Goal: Information Seeking & Learning: Learn about a topic

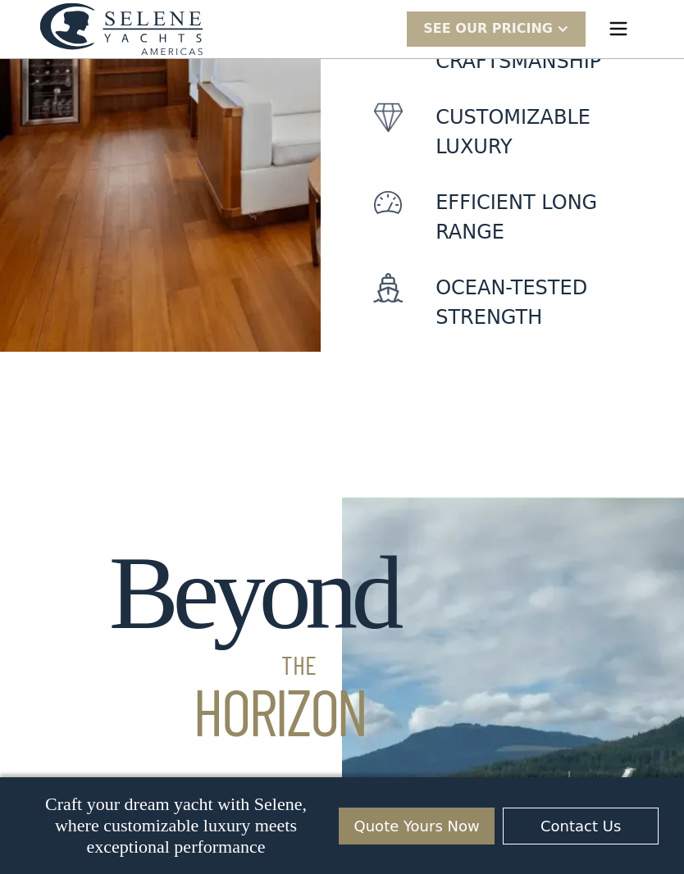
scroll to position [993, 0]
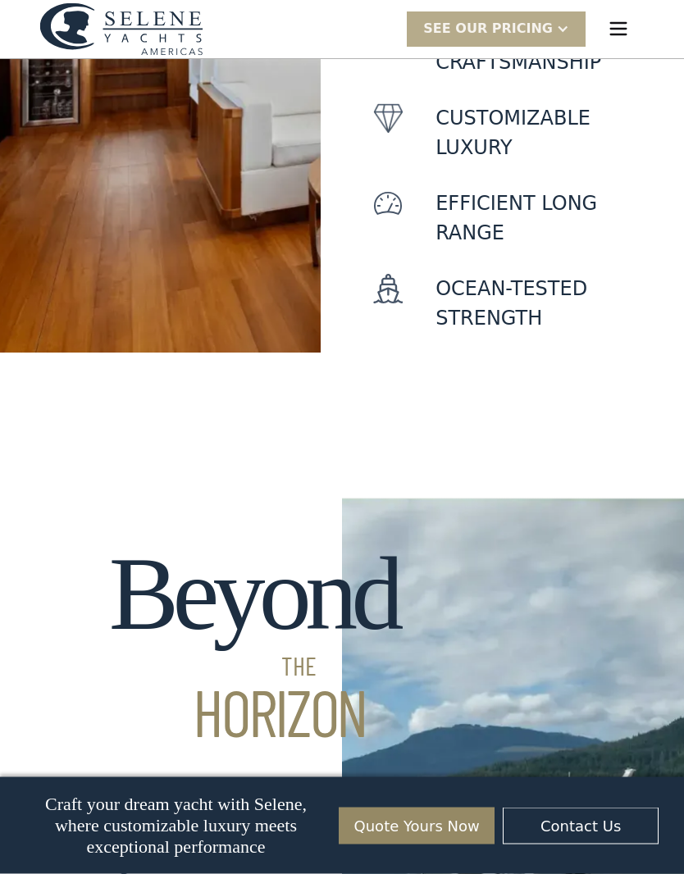
click at [628, 33] on img "menu" at bounding box center [618, 28] width 23 height 23
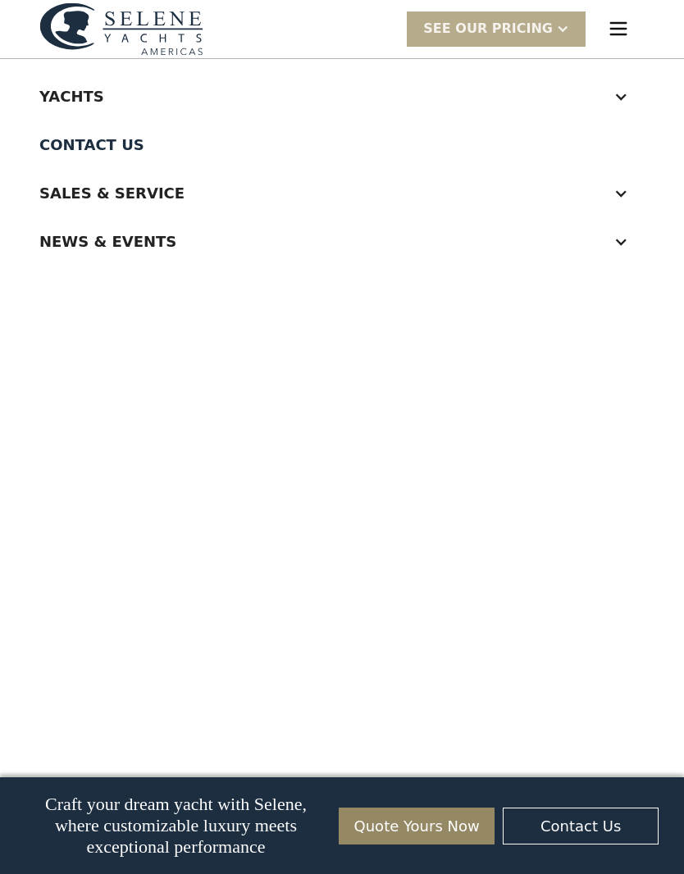
scroll to position [0, 0]
click at [622, 93] on div at bounding box center [620, 96] width 15 height 15
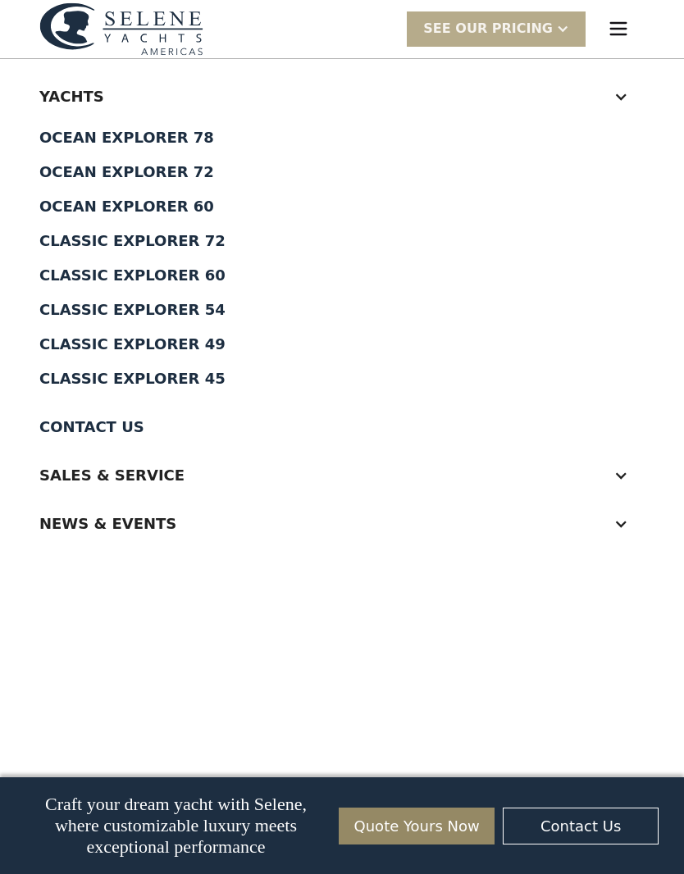
click at [89, 471] on div "Sales & Service" at bounding box center [325, 475] width 572 height 22
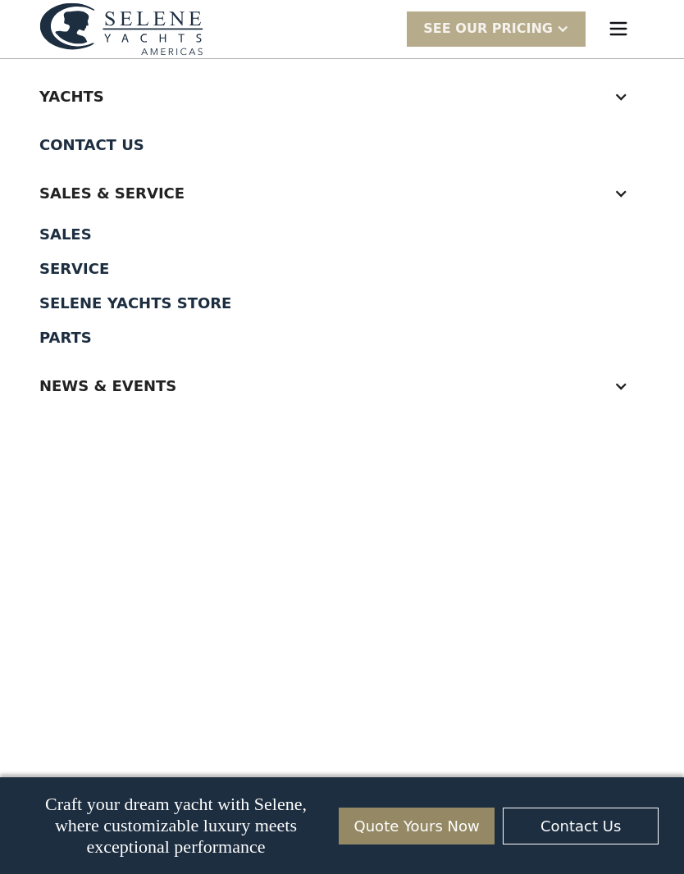
click at [106, 301] on div "Selene Yachts Store" at bounding box center [341, 303] width 605 height 15
click at [64, 96] on div "Yachts" at bounding box center [325, 96] width 572 height 22
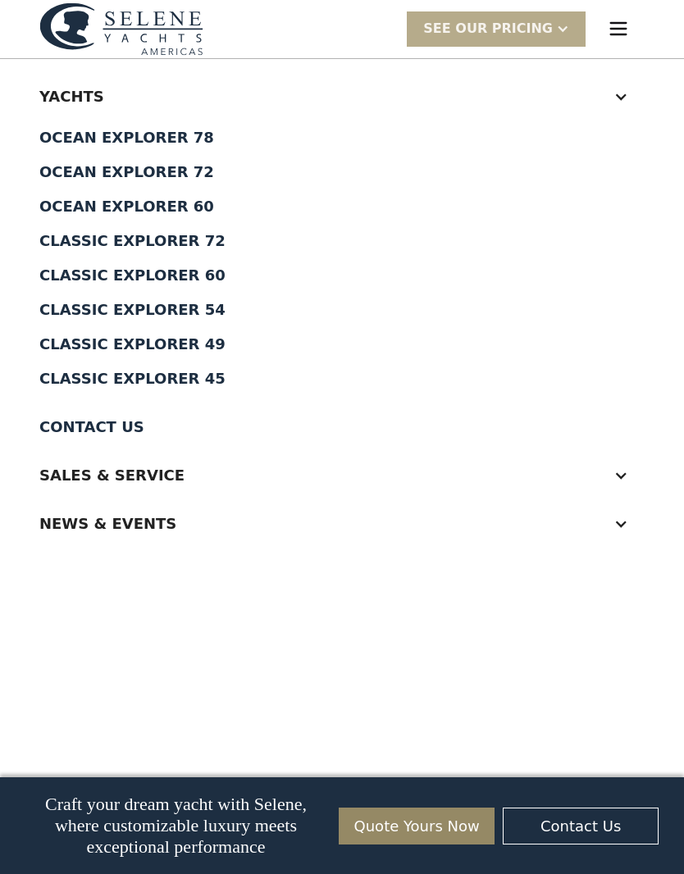
click at [84, 207] on div "Ocean Explorer 60" at bounding box center [341, 206] width 605 height 15
click at [82, 273] on div "Classic Explorer 60" at bounding box center [341, 275] width 605 height 15
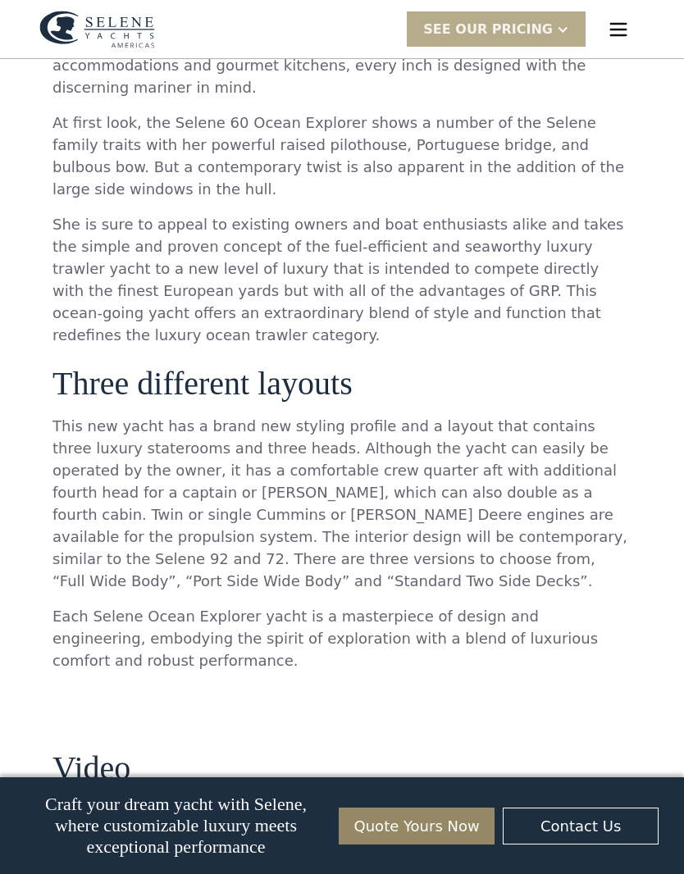
scroll to position [1391, 0]
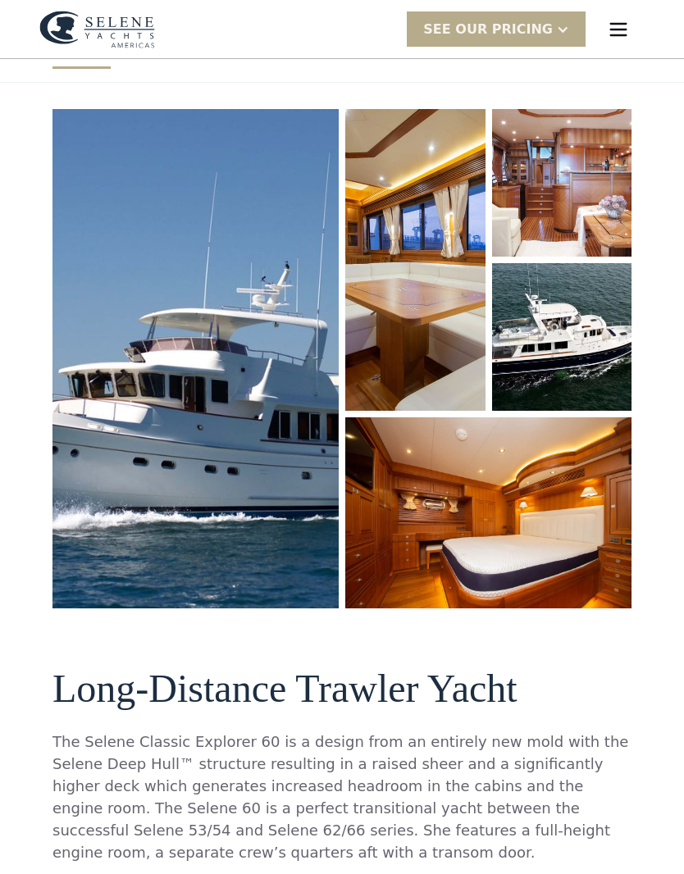
scroll to position [186, 0]
click at [626, 30] on img "menu" at bounding box center [618, 29] width 23 height 23
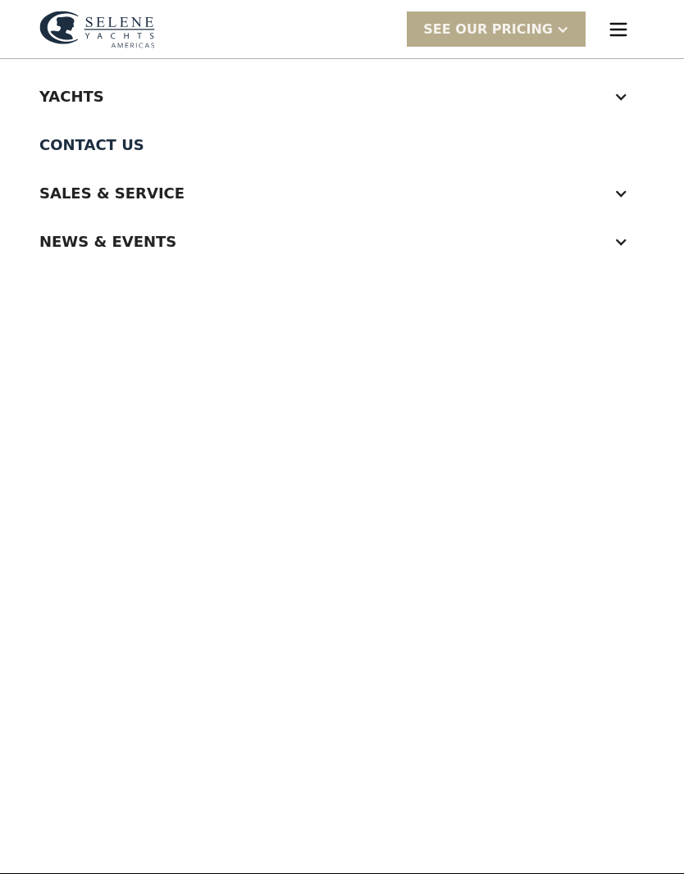
click at [59, 93] on div "Yachts" at bounding box center [325, 96] width 572 height 22
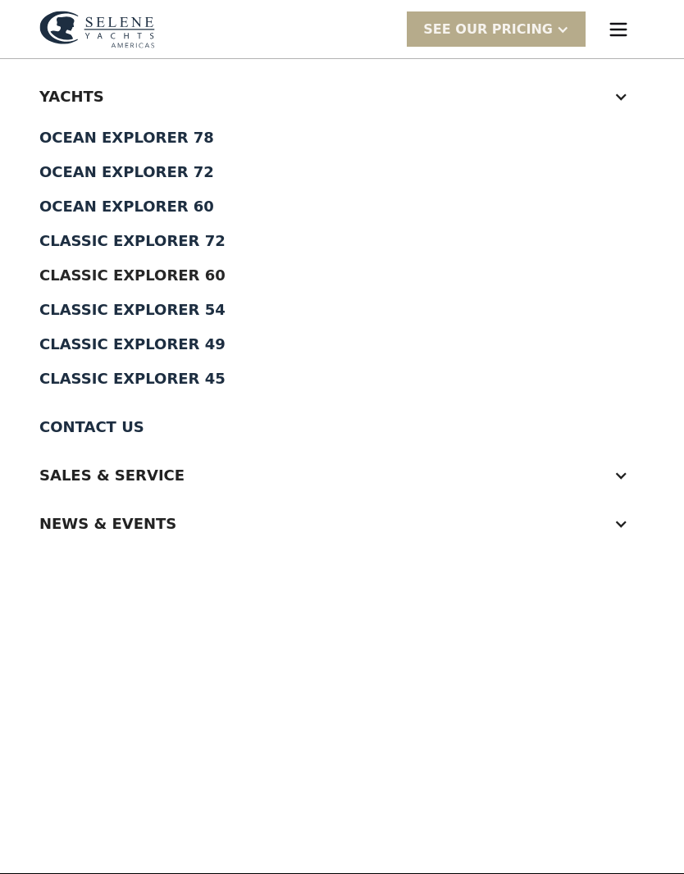
click at [81, 200] on div "Ocean Explorer 60" at bounding box center [341, 206] width 605 height 15
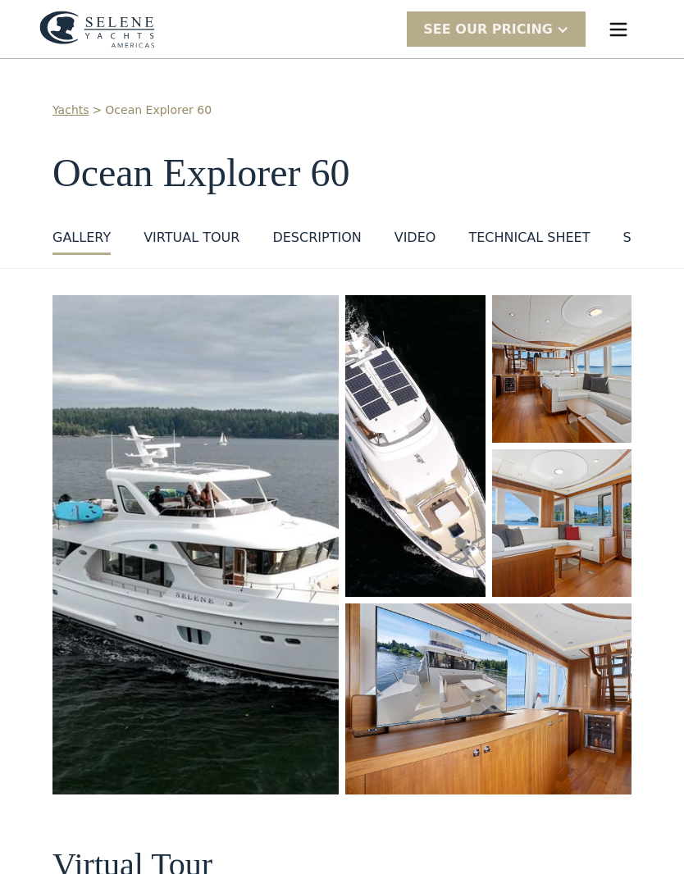
click at [121, 395] on img "open lightbox" at bounding box center [195, 544] width 286 height 499
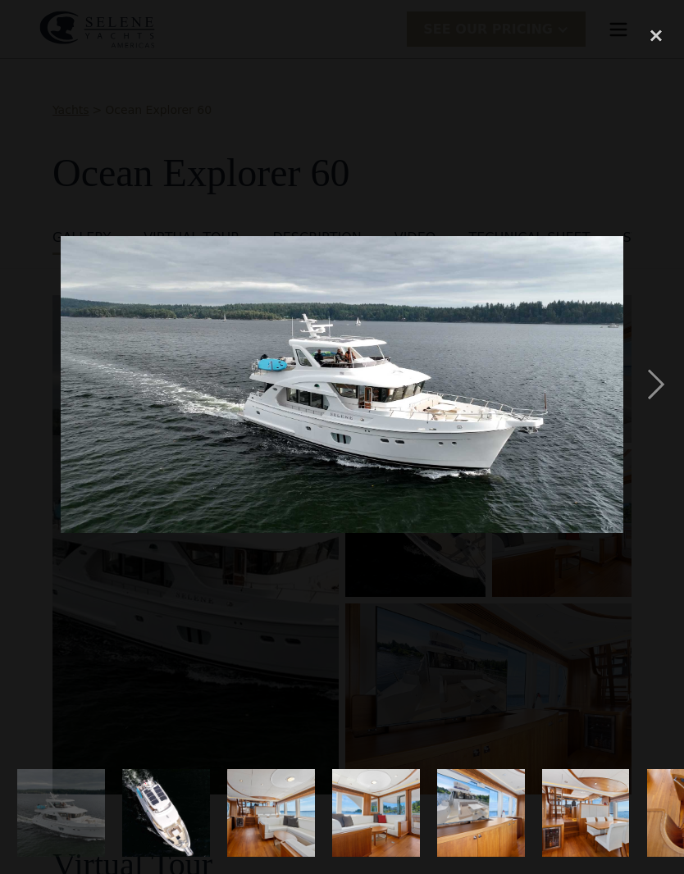
click at [573, 394] on img at bounding box center [342, 384] width 562 height 297
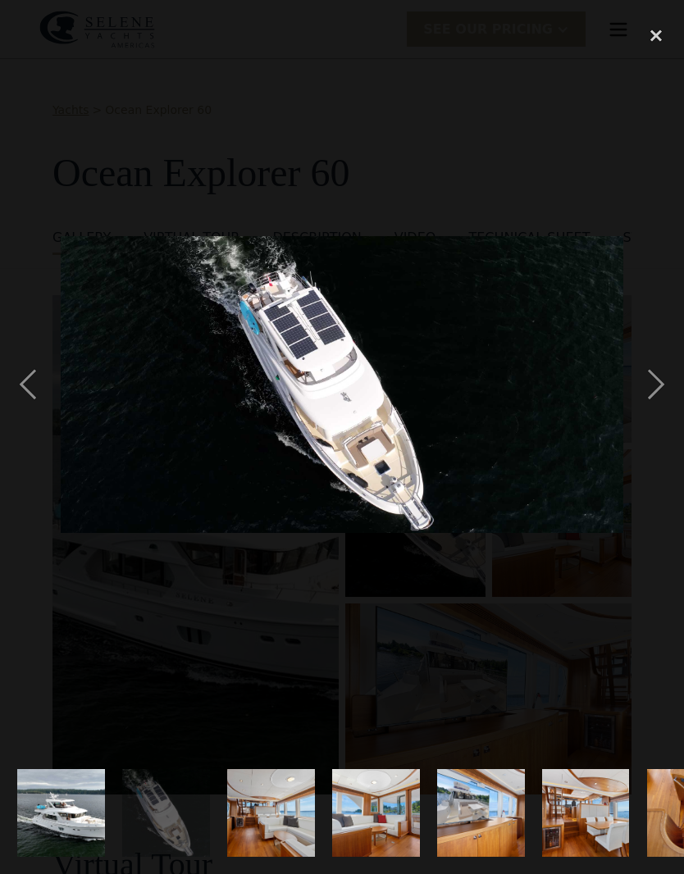
click at [660, 379] on div "next image" at bounding box center [656, 384] width 56 height 734
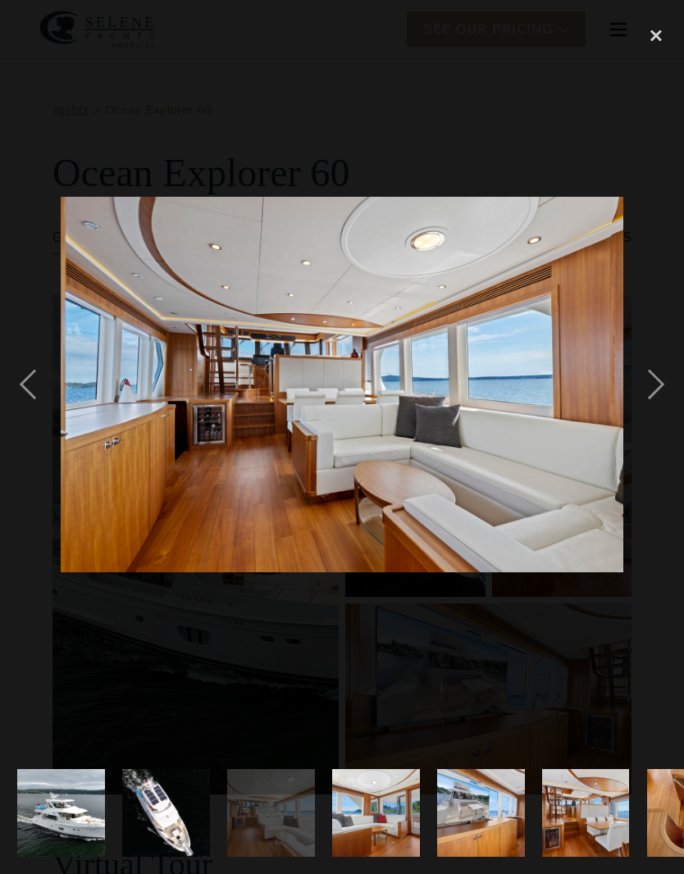
click at [657, 383] on div "next image" at bounding box center [656, 384] width 56 height 734
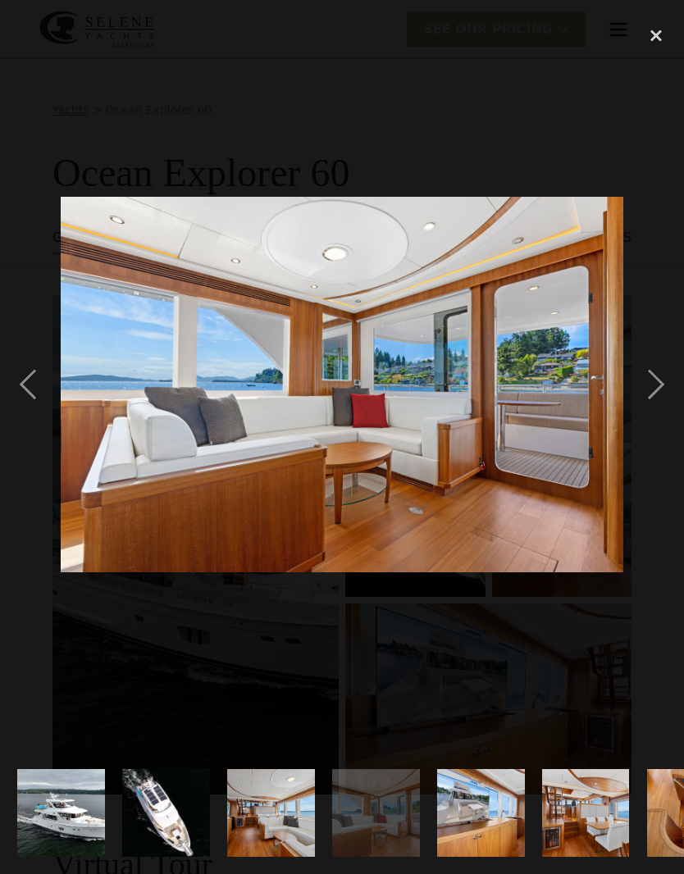
click at [658, 380] on div "next image" at bounding box center [656, 384] width 56 height 734
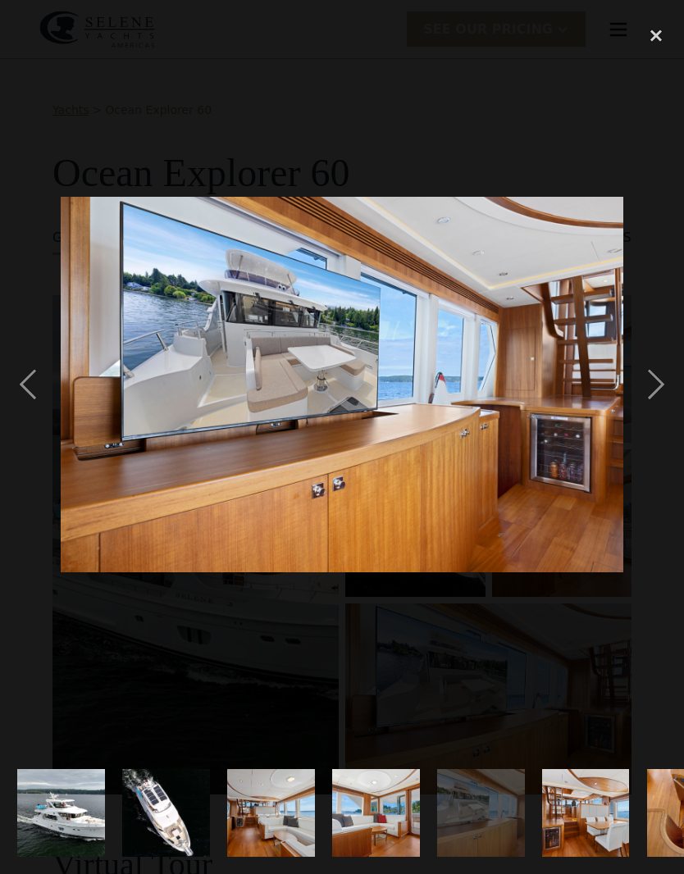
click at [658, 385] on div "next image" at bounding box center [656, 384] width 56 height 734
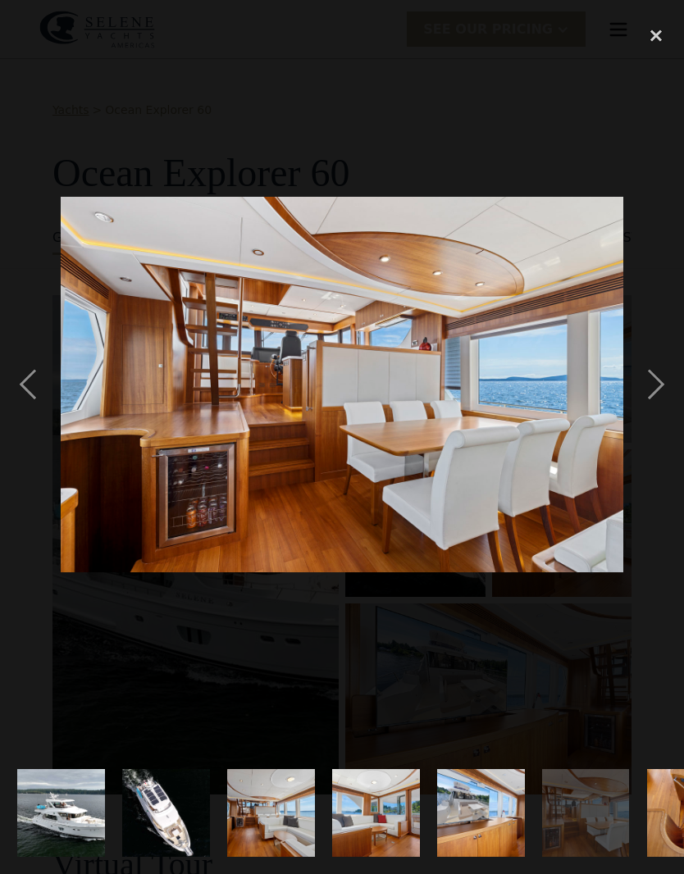
click at [658, 385] on div "next image" at bounding box center [656, 384] width 56 height 734
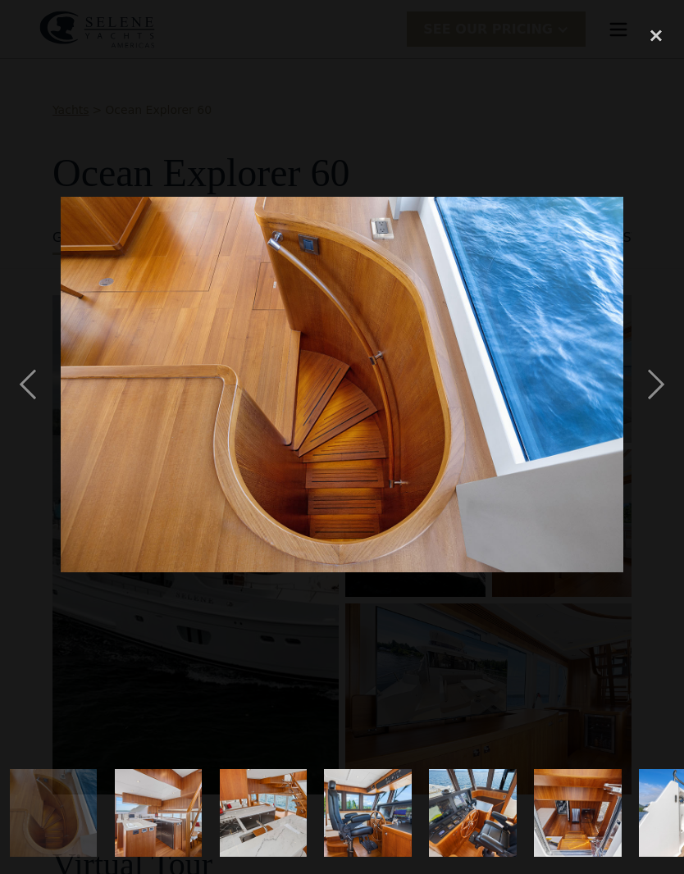
scroll to position [0, 638]
click at [658, 385] on div "next image" at bounding box center [656, 384] width 56 height 734
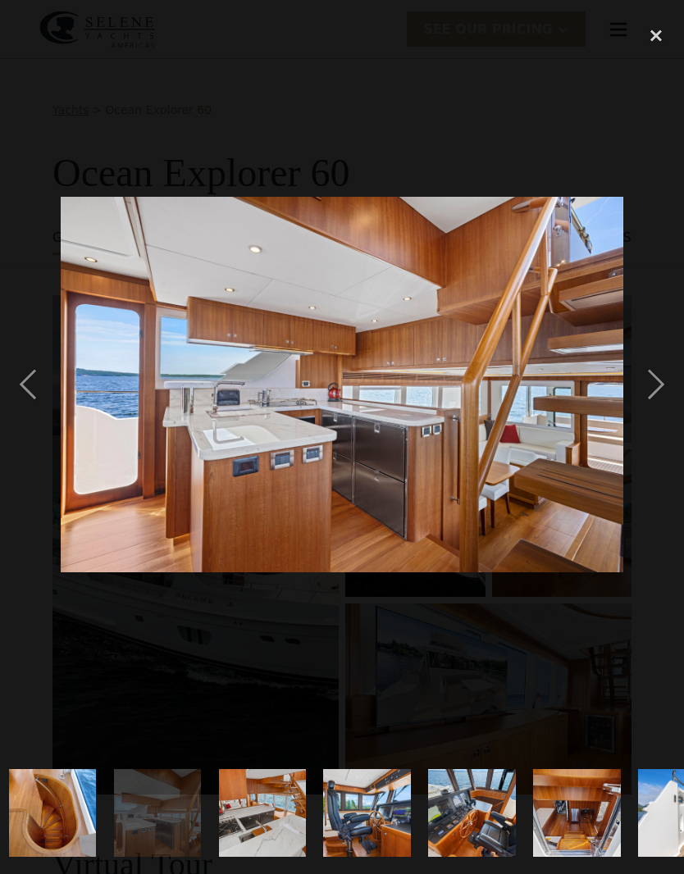
click at [658, 385] on div "next image" at bounding box center [656, 384] width 56 height 734
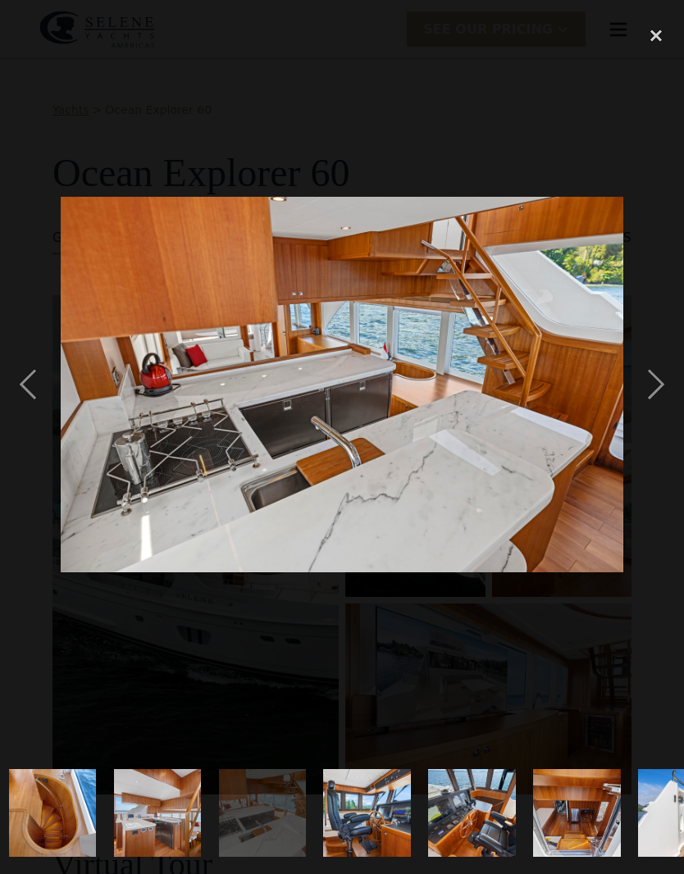
click at [658, 385] on div "next image" at bounding box center [656, 384] width 56 height 734
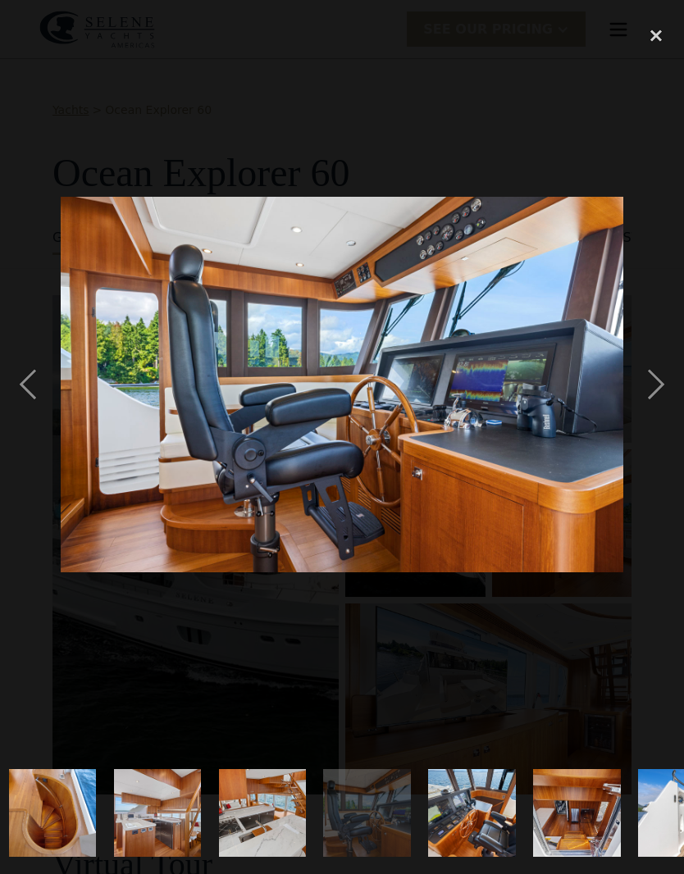
click at [658, 389] on div "next image" at bounding box center [656, 384] width 56 height 734
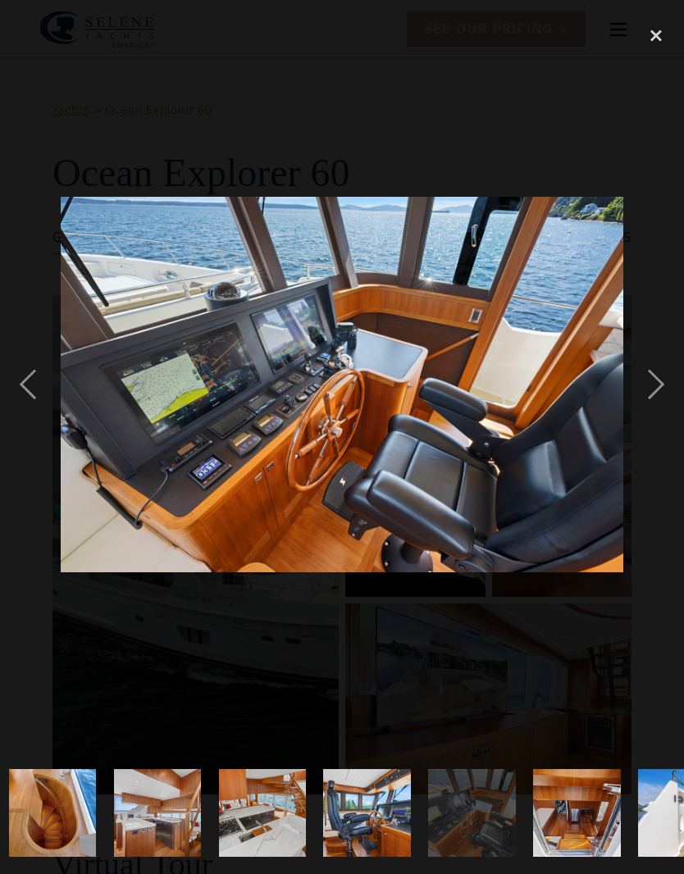
click at [658, 389] on div "next image" at bounding box center [656, 384] width 56 height 734
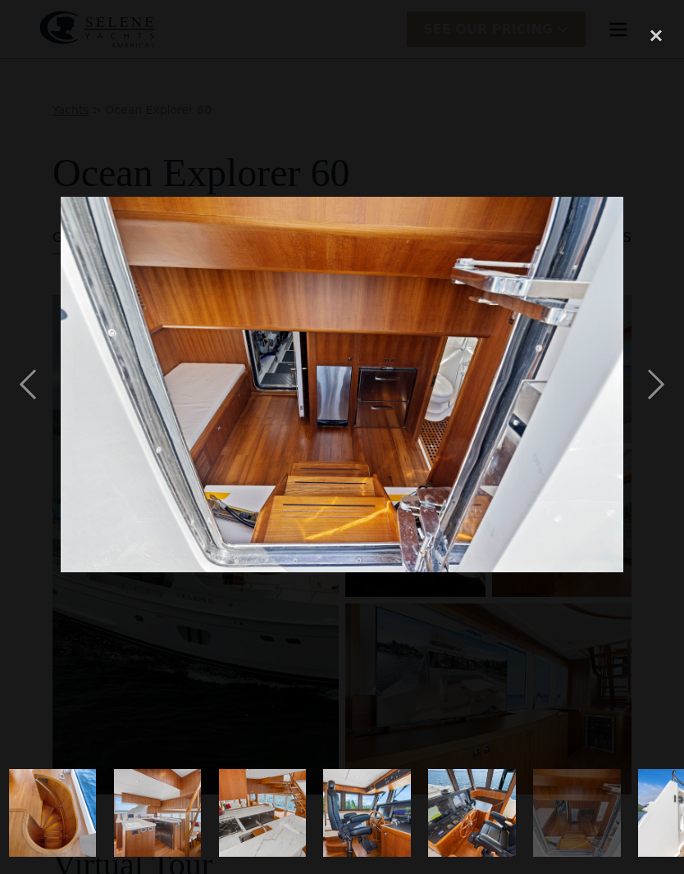
click at [658, 389] on div "next image" at bounding box center [656, 384] width 56 height 734
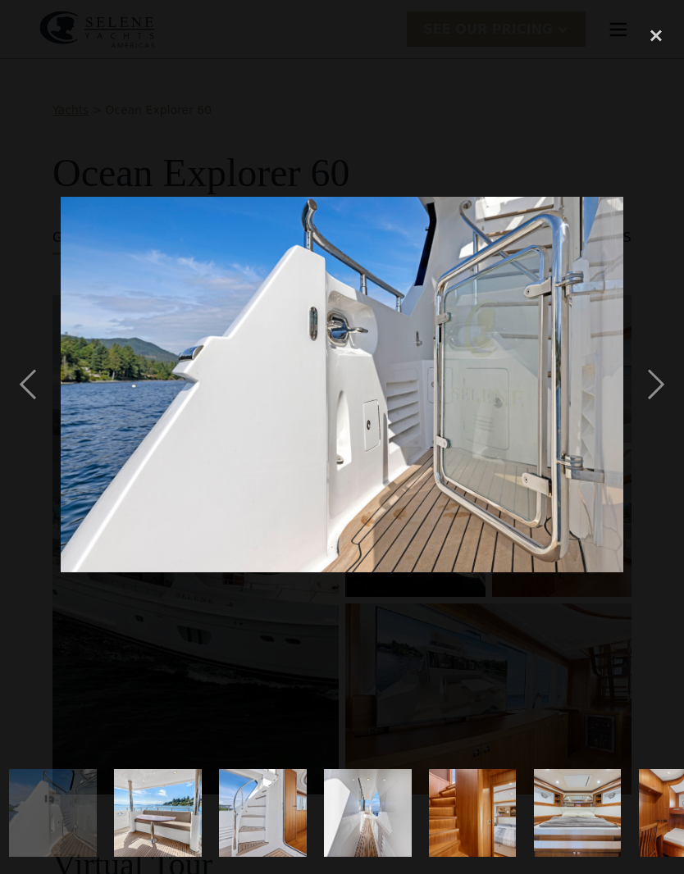
scroll to position [0, 1268]
click at [658, 391] on div "next image" at bounding box center [656, 384] width 56 height 734
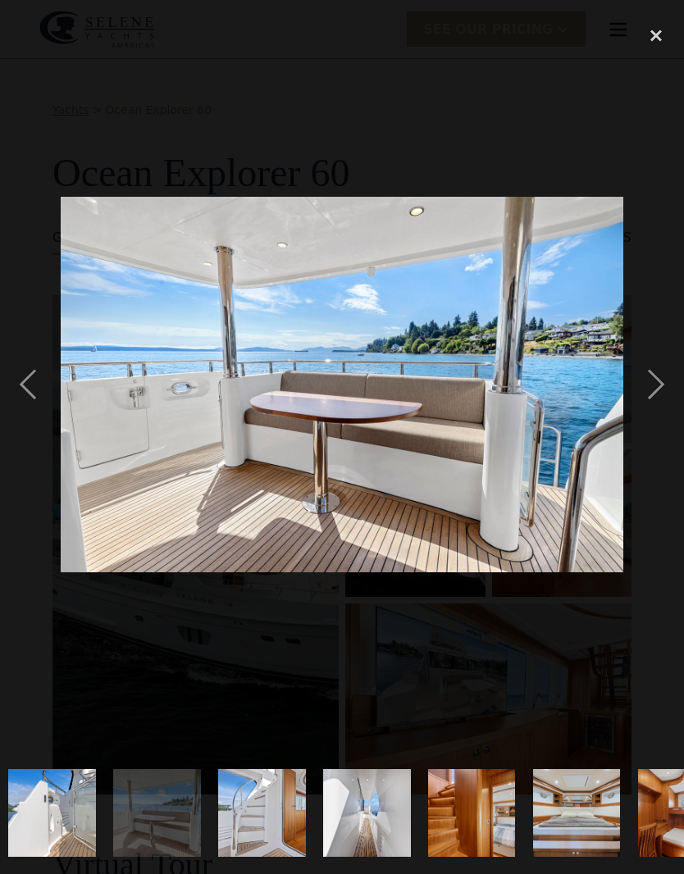
click at [658, 391] on div "next image" at bounding box center [656, 384] width 56 height 734
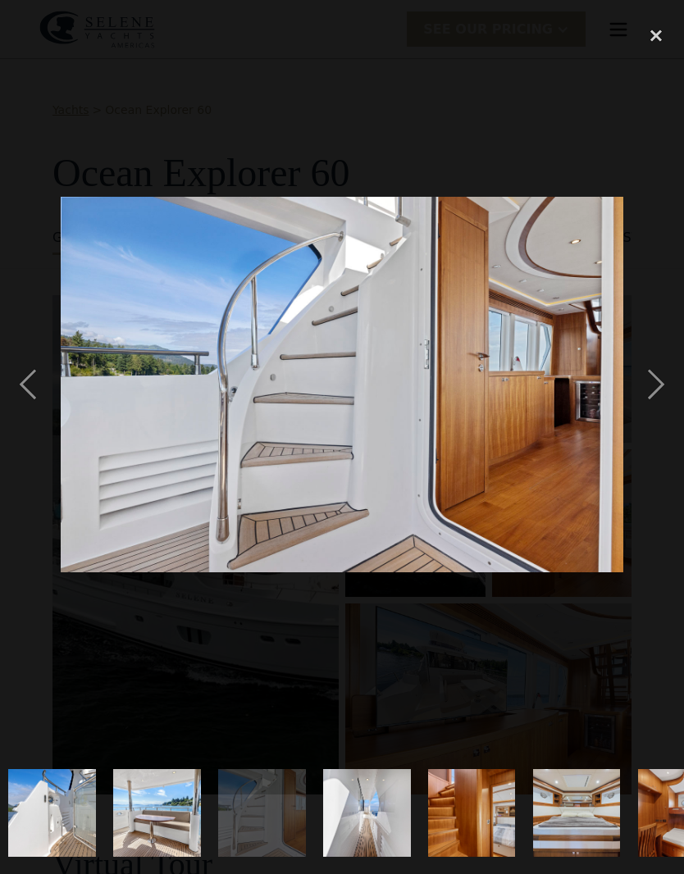
click at [658, 392] on div "next image" at bounding box center [656, 384] width 56 height 734
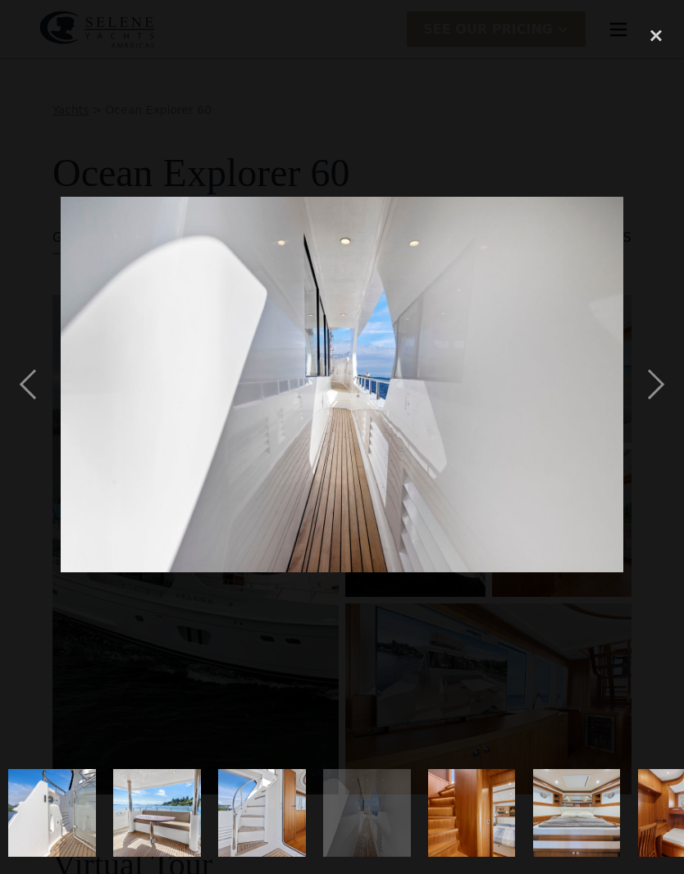
click at [656, 390] on div "next image" at bounding box center [656, 384] width 56 height 734
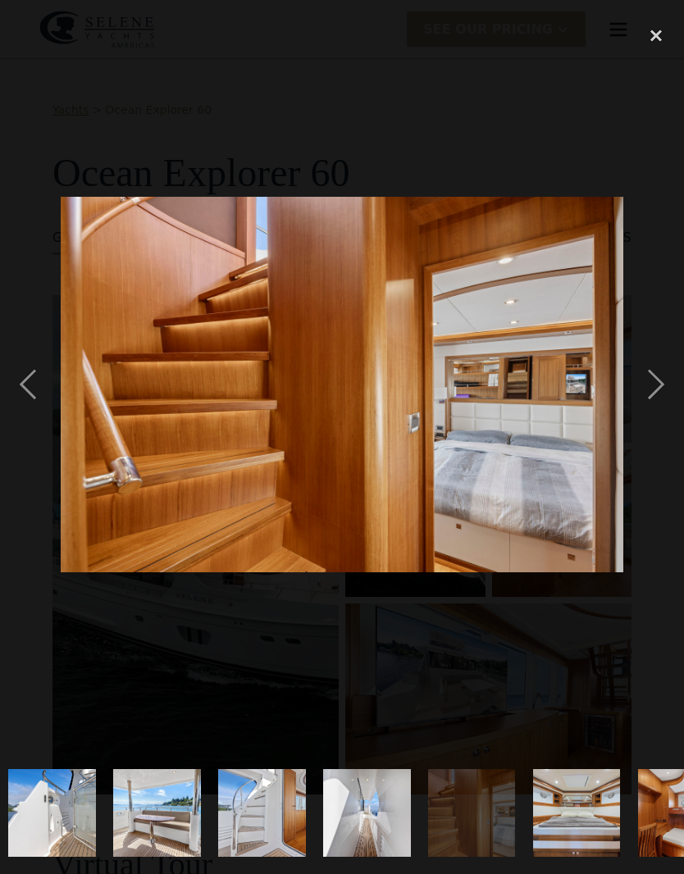
click at [656, 391] on div "next image" at bounding box center [656, 384] width 56 height 734
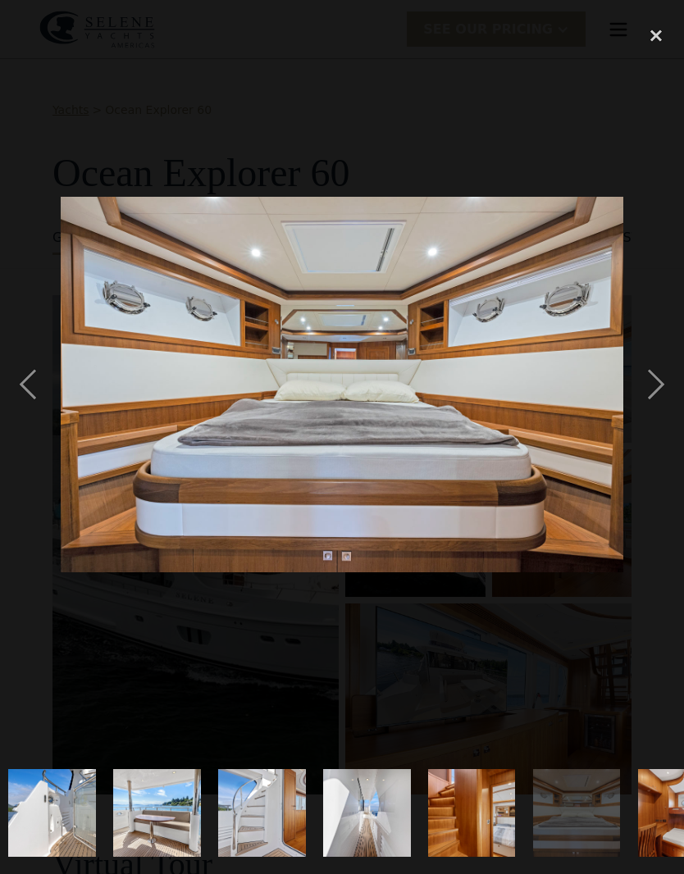
click at [42, 375] on div "previous image" at bounding box center [28, 384] width 56 height 734
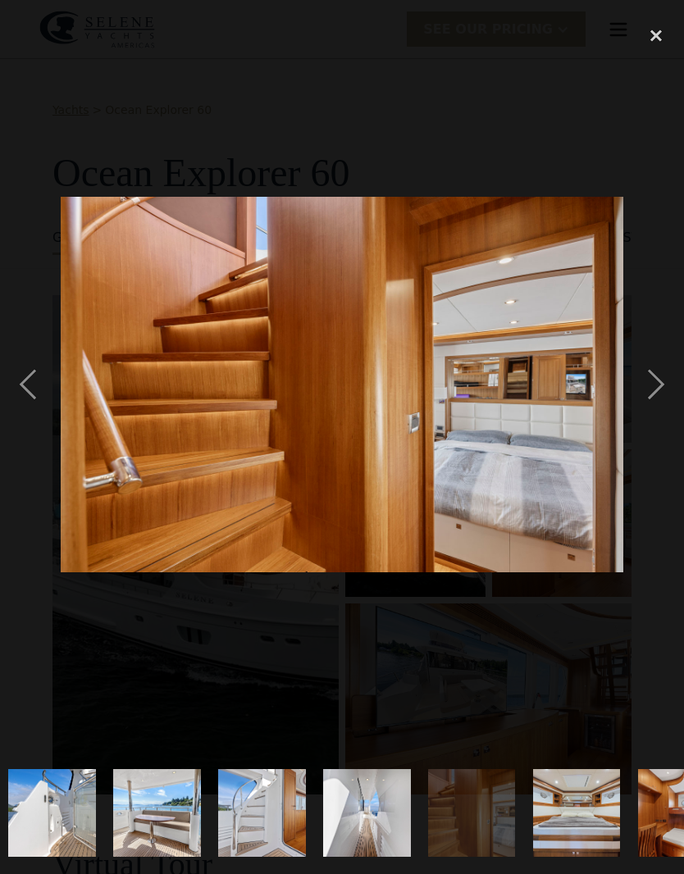
click at [47, 371] on div "previous image" at bounding box center [28, 384] width 56 height 734
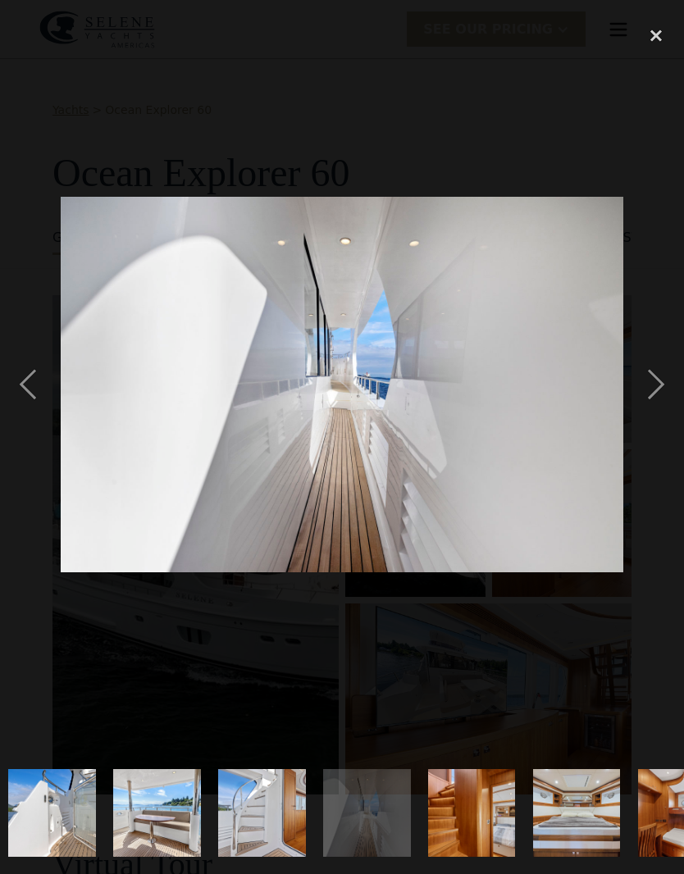
click at [46, 363] on div "previous image" at bounding box center [28, 384] width 56 height 734
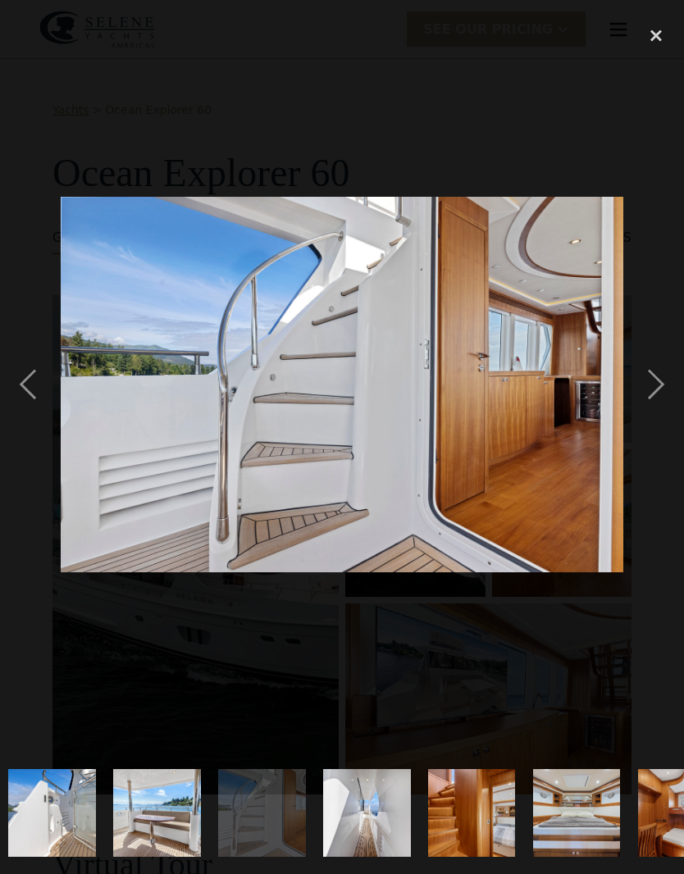
click at [660, 385] on div "next image" at bounding box center [656, 384] width 56 height 734
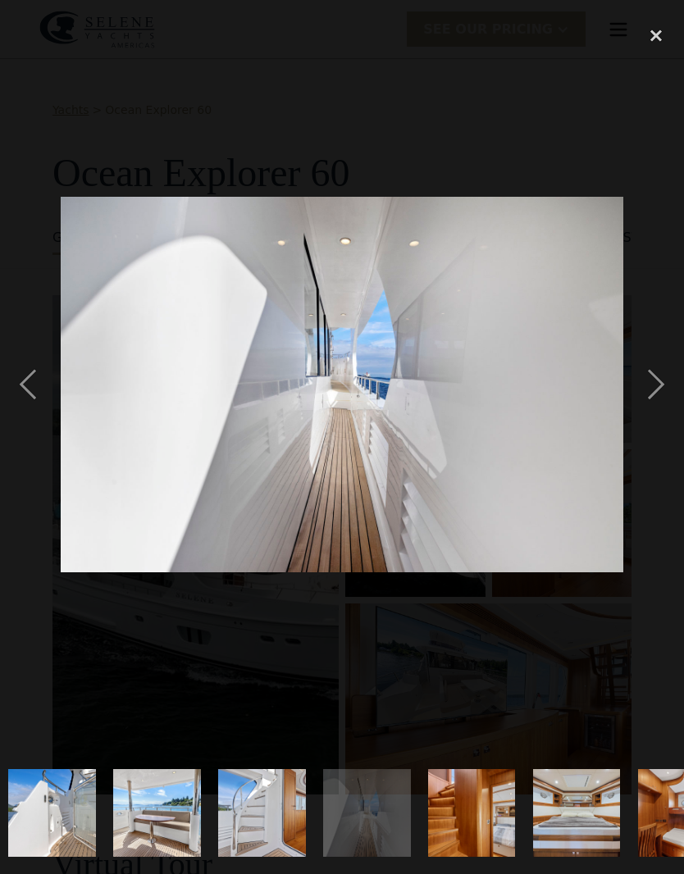
scroll to position [0, 0]
click at [659, 387] on div "next image" at bounding box center [656, 384] width 56 height 734
click at [658, 385] on div "next image" at bounding box center [656, 384] width 56 height 734
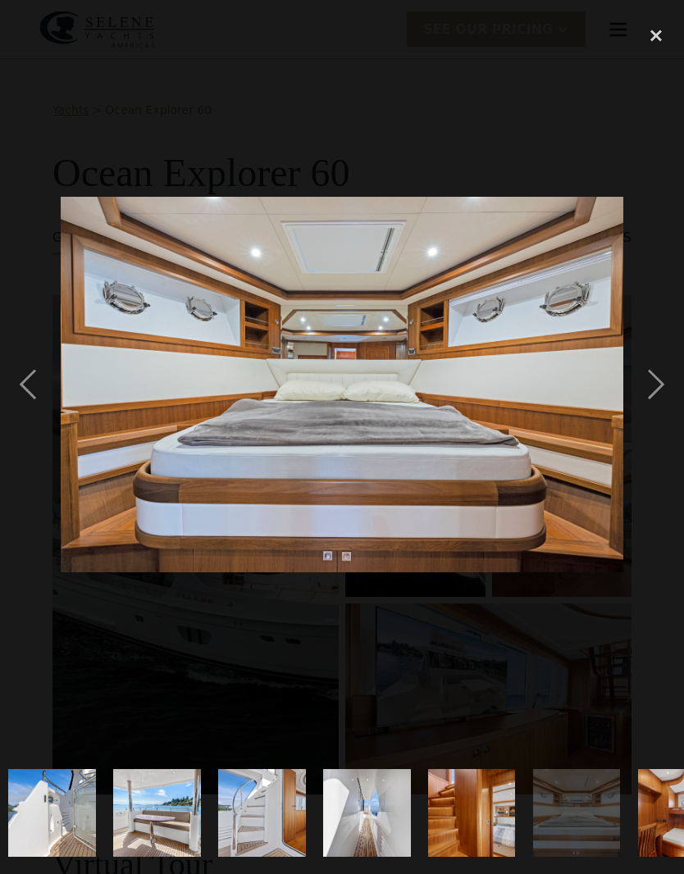
click at [658, 384] on div "next image" at bounding box center [656, 384] width 56 height 734
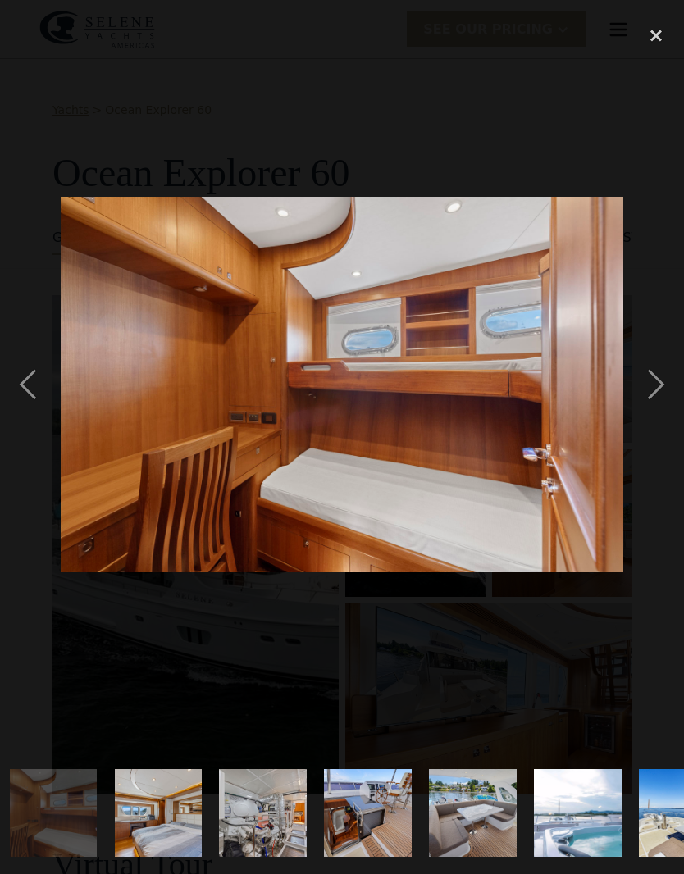
scroll to position [0, 1897]
click at [656, 386] on div "next image" at bounding box center [656, 384] width 56 height 734
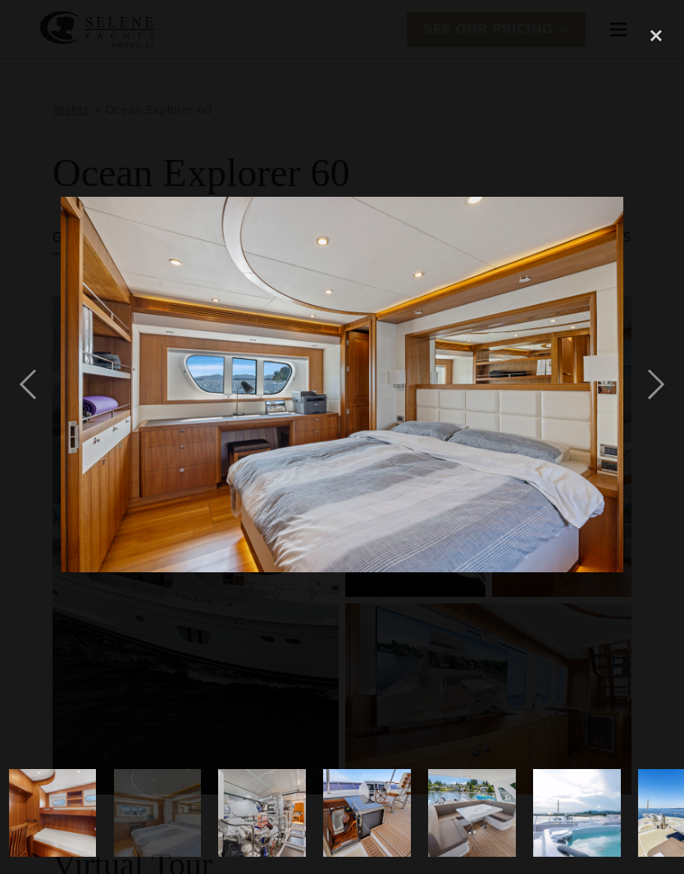
click at [655, 382] on div "next image" at bounding box center [656, 384] width 56 height 734
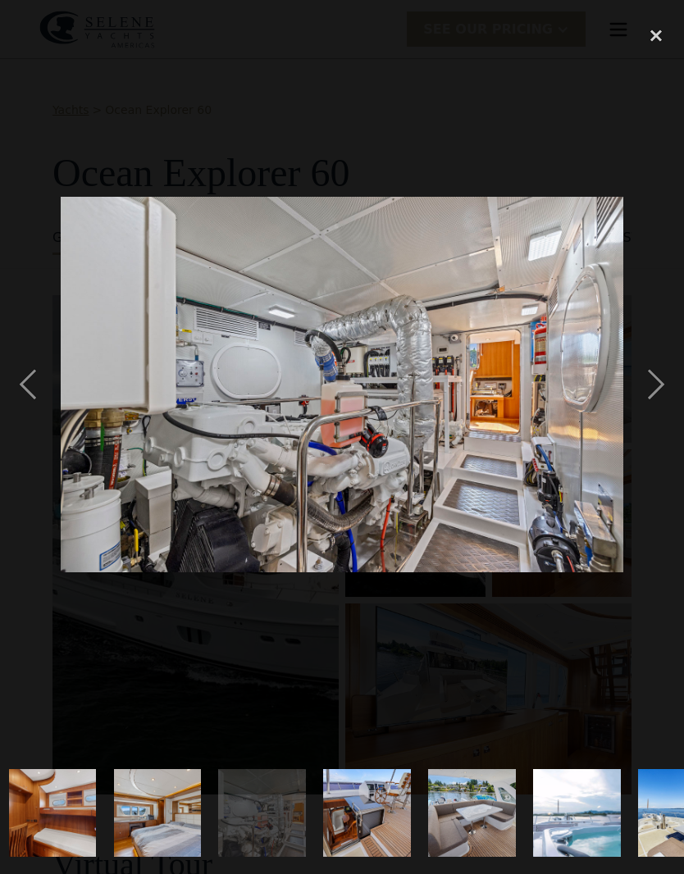
click at [656, 381] on div "next image" at bounding box center [656, 384] width 56 height 734
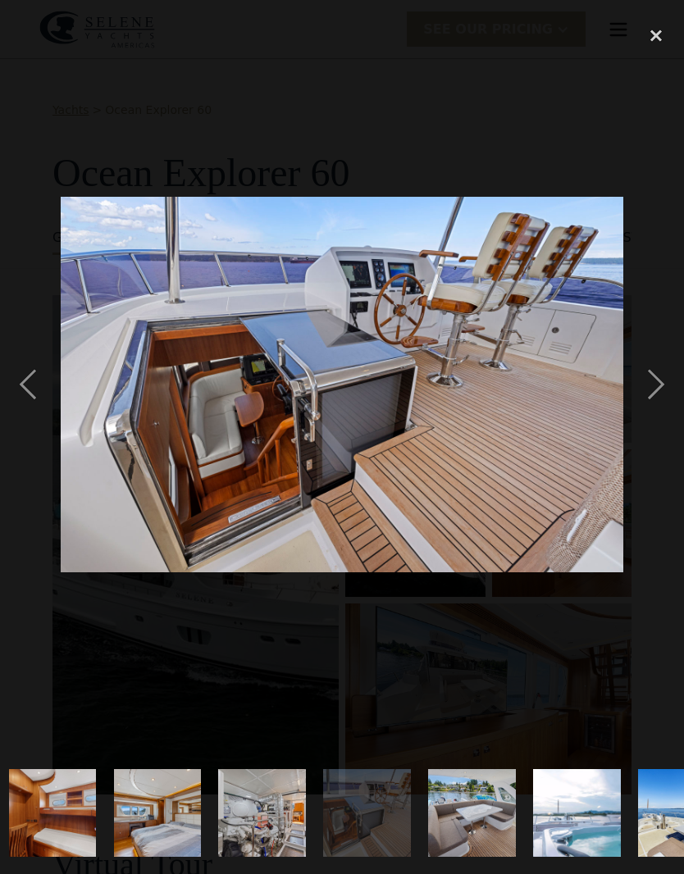
click at [656, 381] on div "next image" at bounding box center [656, 384] width 56 height 734
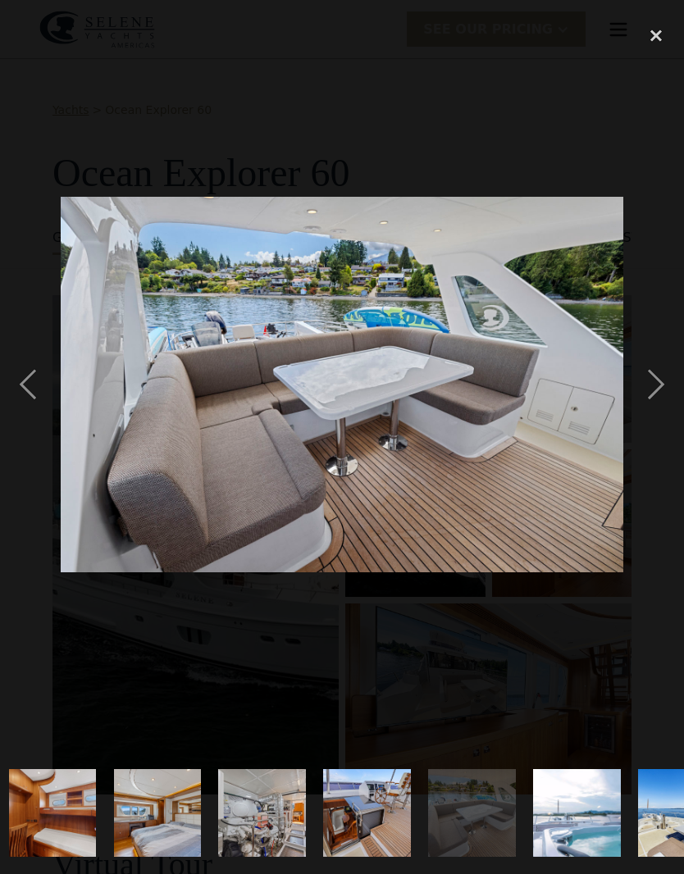
click at [653, 384] on div "next image" at bounding box center [656, 384] width 56 height 734
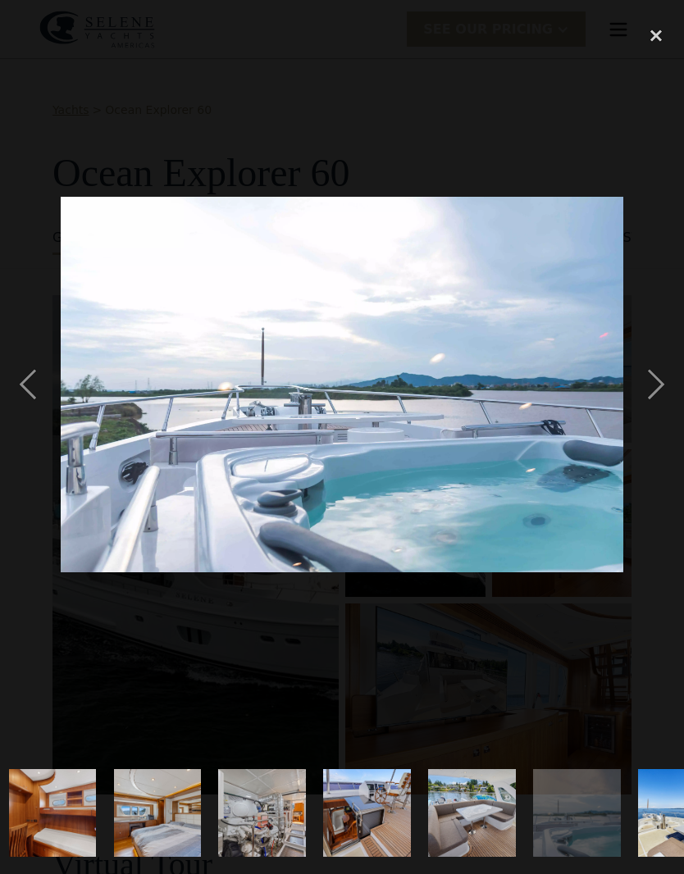
click at [653, 386] on div "next image" at bounding box center [656, 384] width 56 height 734
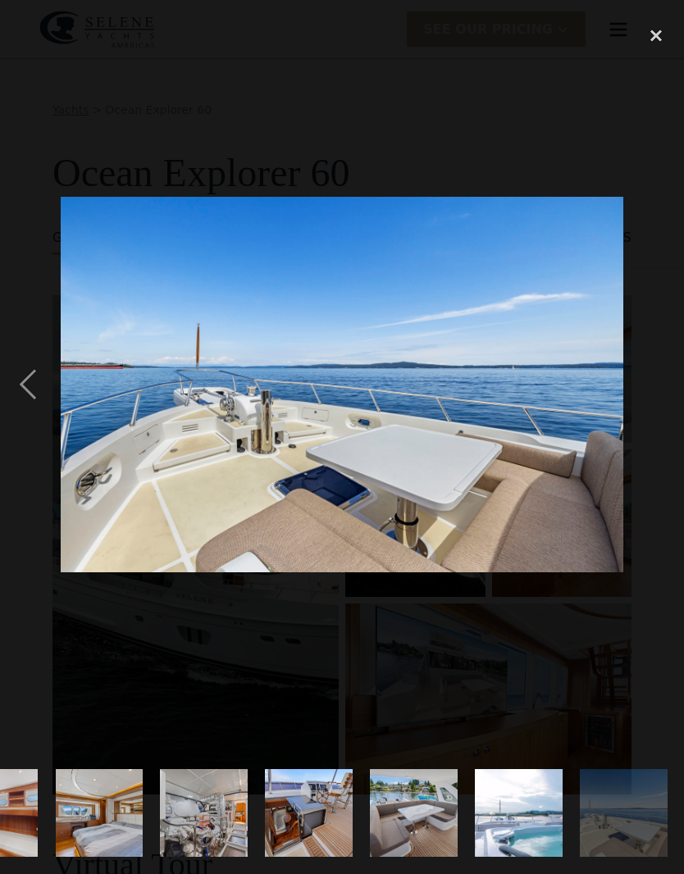
scroll to position [0, 1956]
click at [43, 376] on div "previous image" at bounding box center [28, 384] width 56 height 734
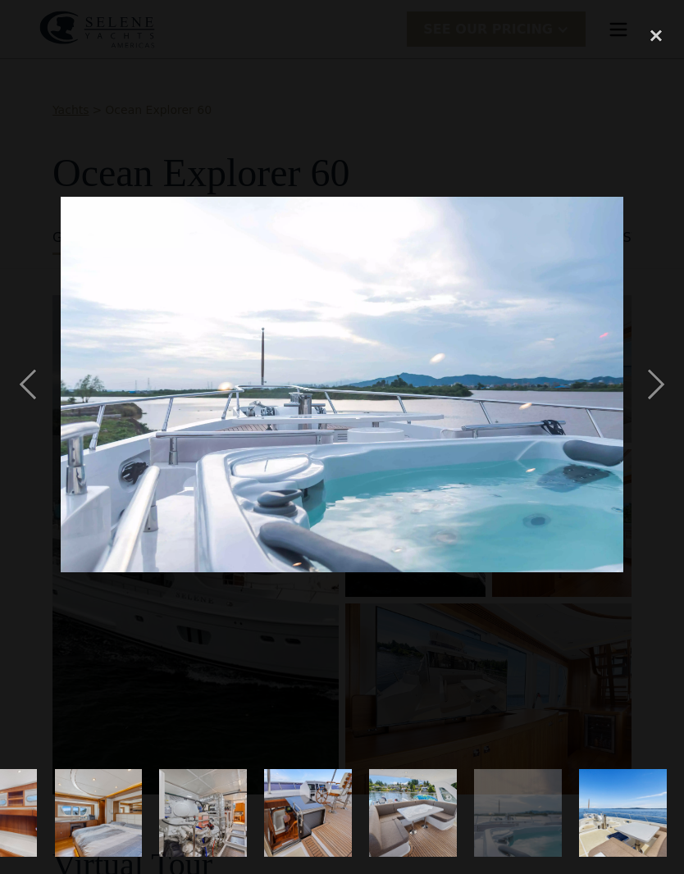
click at [651, 388] on div "next image" at bounding box center [656, 384] width 56 height 734
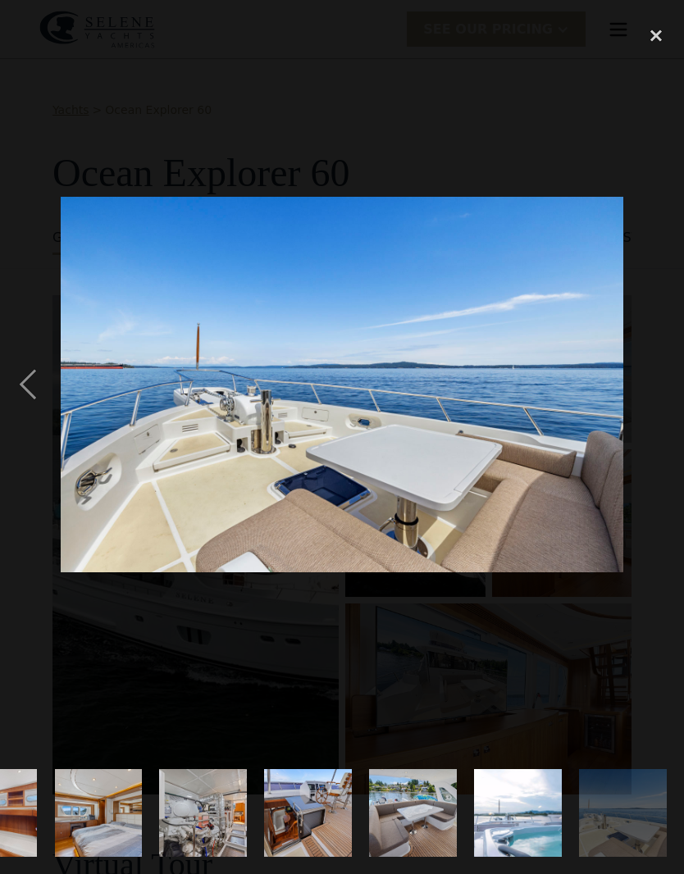
click at [651, 388] on div "next image" at bounding box center [656, 384] width 56 height 734
click at [660, 13] on div at bounding box center [342, 437] width 684 height 874
click at [662, 33] on div "close lightbox" at bounding box center [656, 35] width 56 height 36
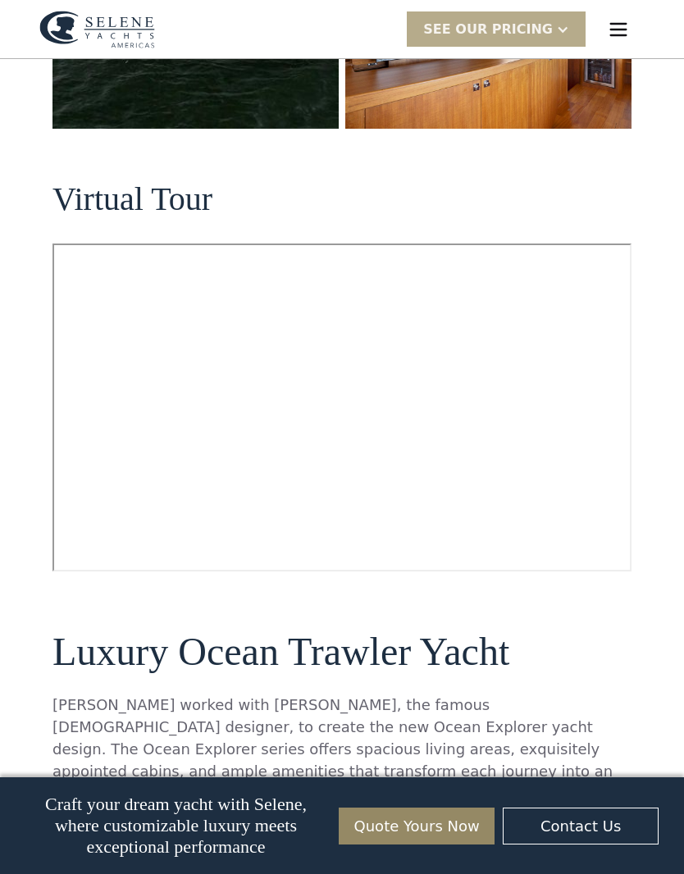
scroll to position [733, 0]
